Goal: Task Accomplishment & Management: Use online tool/utility

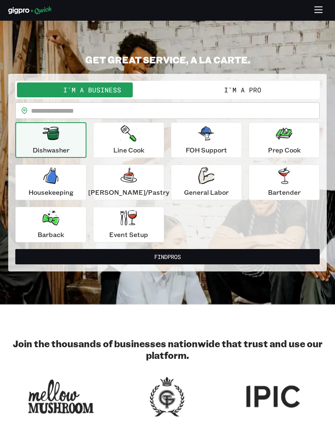
click at [264, 94] on button "I'm a Pro" at bounding box center [243, 89] width 151 height 15
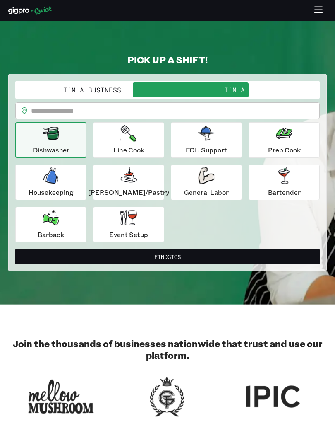
click at [59, 223] on icon "button" at bounding box center [51, 217] width 17 height 15
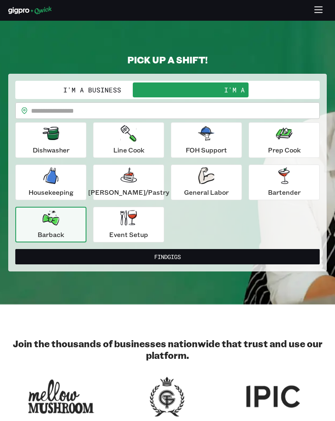
click at [68, 103] on input "text" at bounding box center [175, 110] width 289 height 17
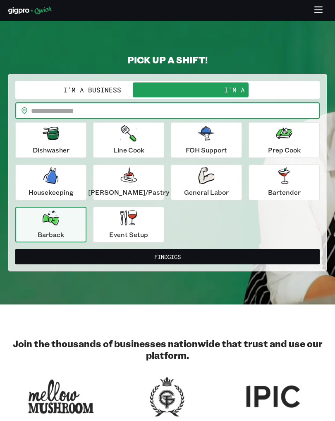
click at [70, 103] on input "text" at bounding box center [175, 110] width 289 height 17
click at [93, 261] on button "Find Gigs" at bounding box center [167, 256] width 305 height 15
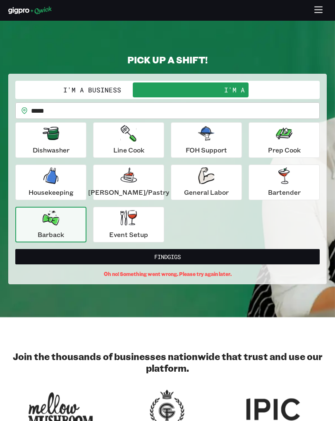
click at [62, 222] on button "Barback" at bounding box center [50, 225] width 71 height 36
click at [113, 231] on button "Event Setup" at bounding box center [128, 225] width 71 height 36
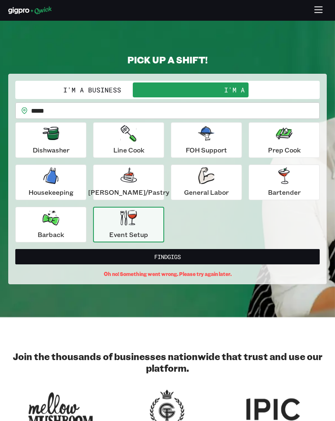
click at [84, 253] on button "Find Gigs" at bounding box center [167, 256] width 305 height 15
click at [90, 111] on input "*****" at bounding box center [175, 110] width 289 height 17
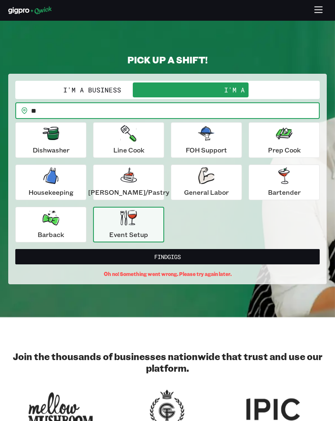
type input "*"
type input "*****"
click at [168, 256] on button "Find Gigs" at bounding box center [167, 256] width 305 height 15
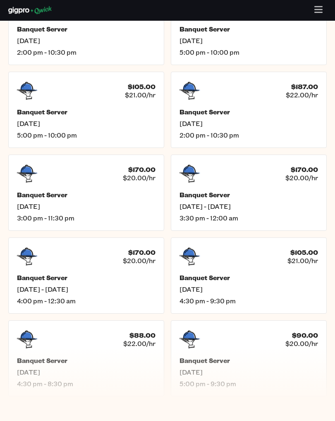
scroll to position [286, 0]
click at [35, 287] on span "[DATE] - [DATE]" at bounding box center [86, 289] width 139 height 8
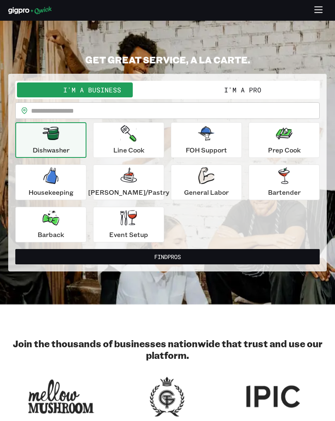
click at [190, 86] on button "I'm a Pro" at bounding box center [243, 89] width 151 height 15
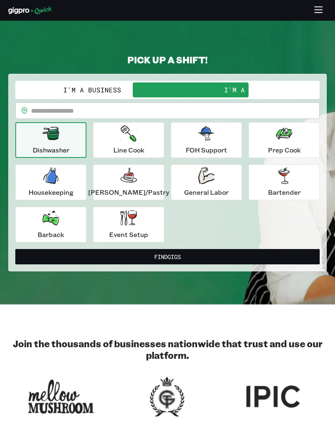
click at [92, 112] on input "text" at bounding box center [175, 110] width 289 height 17
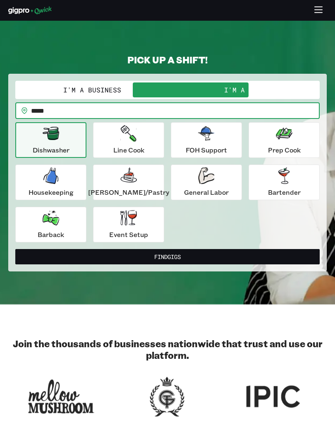
click at [54, 145] on button "Dishwasher" at bounding box center [50, 140] width 71 height 36
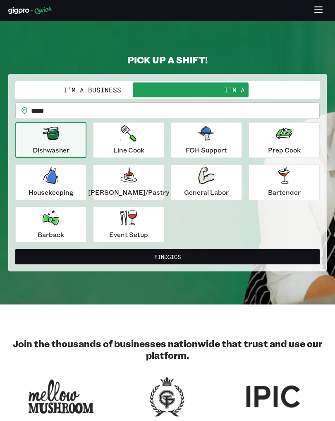
click at [178, 222] on div "Dishwasher Line Cook FOH Support Prep Cook Housekeeping [PERSON_NAME]/Pastry Ge…" at bounding box center [167, 182] width 305 height 120
click at [114, 148] on button "Line Cook" at bounding box center [128, 140] width 71 height 36
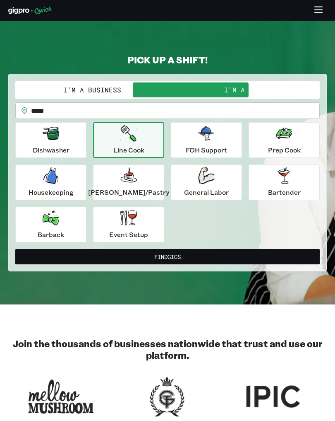
click at [200, 147] on p "FOH Support" at bounding box center [206, 150] width 41 height 10
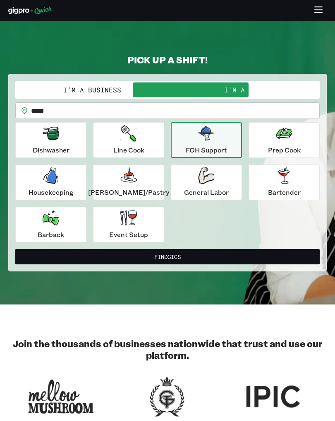
click at [208, 182] on div "General Labor" at bounding box center [206, 182] width 45 height 30
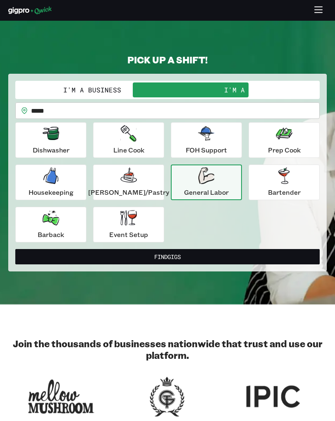
click at [234, 255] on button "Find Gigs" at bounding box center [167, 256] width 305 height 15
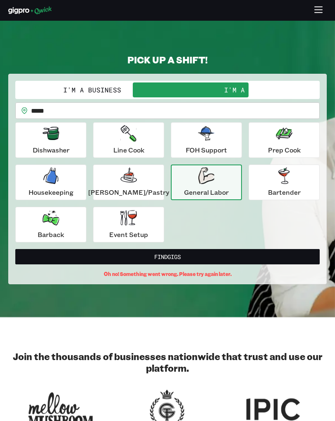
click at [279, 181] on icon "button" at bounding box center [284, 175] width 11 height 17
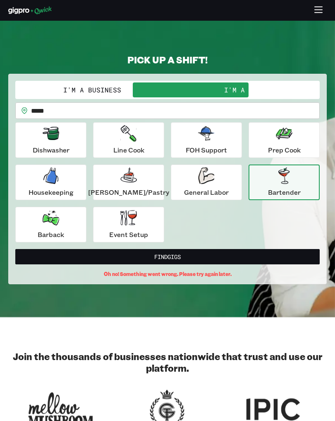
click at [147, 229] on div "Event Setup" at bounding box center [128, 225] width 39 height 30
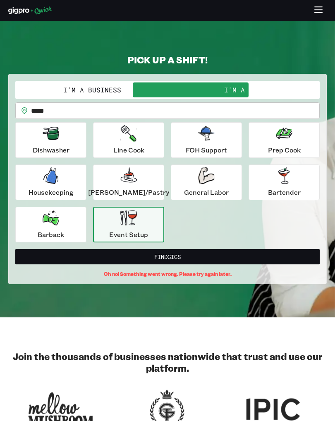
click at [214, 258] on button "Find Gigs" at bounding box center [167, 256] width 305 height 15
click at [221, 103] on input "*****" at bounding box center [175, 110] width 289 height 17
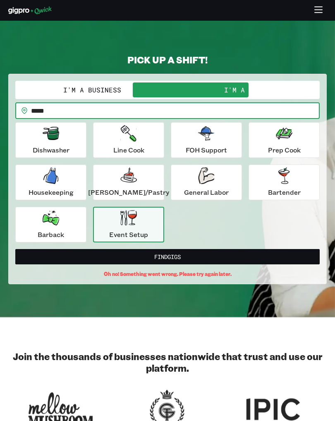
click at [256, 113] on input "*****" at bounding box center [175, 110] width 289 height 17
type input "*****"
click at [245, 255] on button "Find Gigs" at bounding box center [167, 256] width 305 height 15
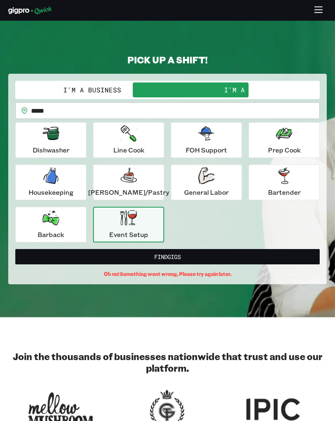
click at [63, 221] on div "Barback" at bounding box center [51, 225] width 27 height 30
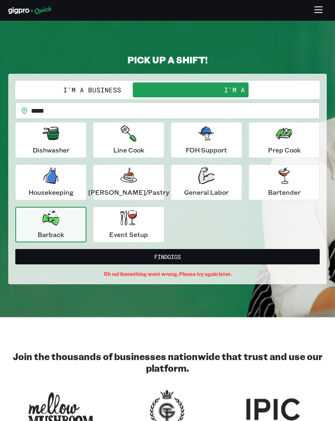
click at [227, 251] on button "Find Gigs" at bounding box center [167, 256] width 305 height 15
click at [268, 188] on p "Bartender" at bounding box center [284, 192] width 33 height 10
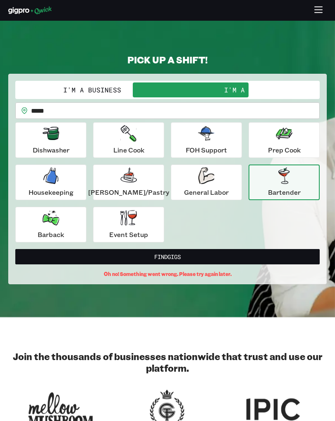
click at [241, 261] on button "Find Gigs" at bounding box center [167, 256] width 305 height 15
click at [214, 195] on p "General Labor" at bounding box center [206, 192] width 45 height 10
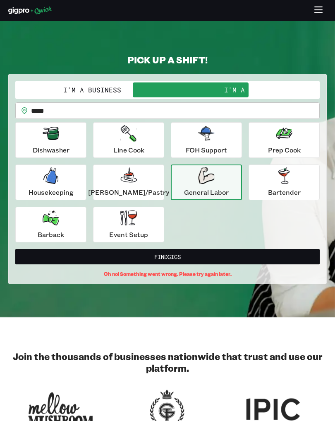
click at [233, 263] on button "Find Gigs" at bounding box center [167, 256] width 305 height 15
